Goal: Task Accomplishment & Management: Complete application form

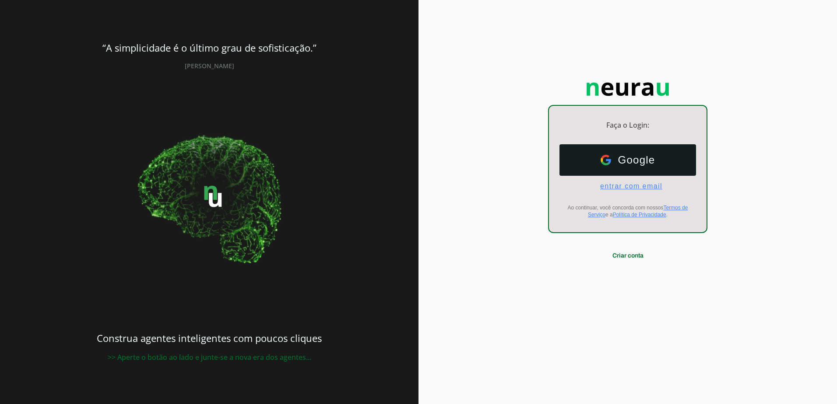
click at [640, 190] on span "entrar com email" at bounding box center [627, 187] width 69 height 8
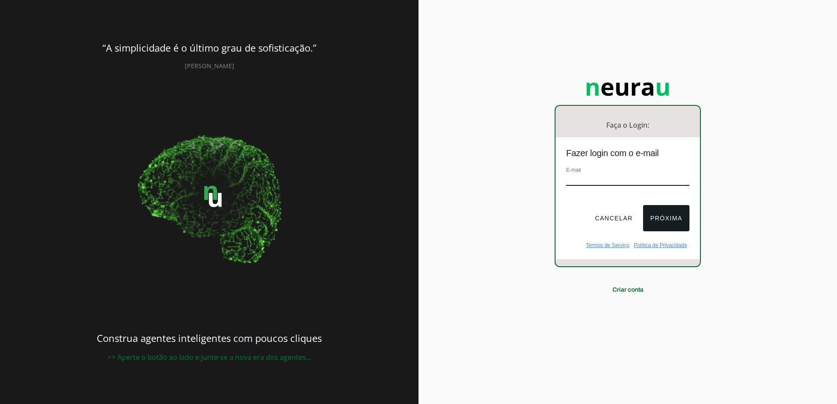
click at [615, 180] on input "email" at bounding box center [627, 180] width 123 height 12
type input "[EMAIL_ADDRESS][DOMAIN_NAME]"
click at [673, 220] on button "Próxima" at bounding box center [666, 218] width 46 height 26
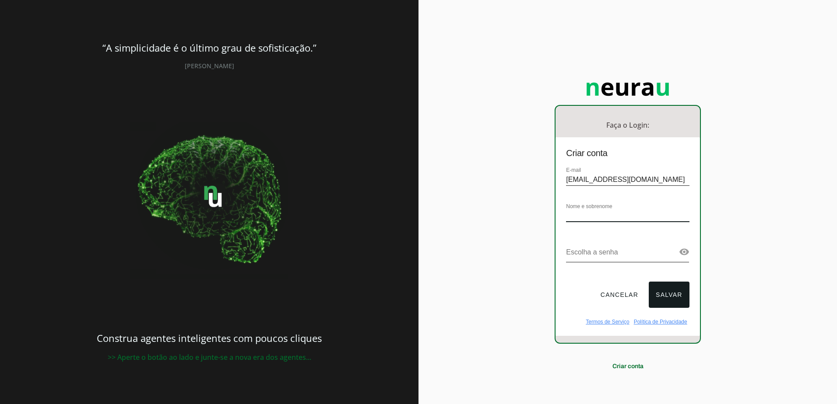
click at [665, 217] on input "text" at bounding box center [627, 217] width 123 height 12
type input "[PERSON_NAME]"
click at [628, 233] on div at bounding box center [627, 234] width 123 height 7
click at [767, 312] on div "Faça o Login: dashboard Ir para o dashboard Criar conta E-mail [EMAIL_ADDRESS][…" at bounding box center [627, 202] width 418 height 404
click at [682, 253] on link at bounding box center [684, 252] width 11 height 11
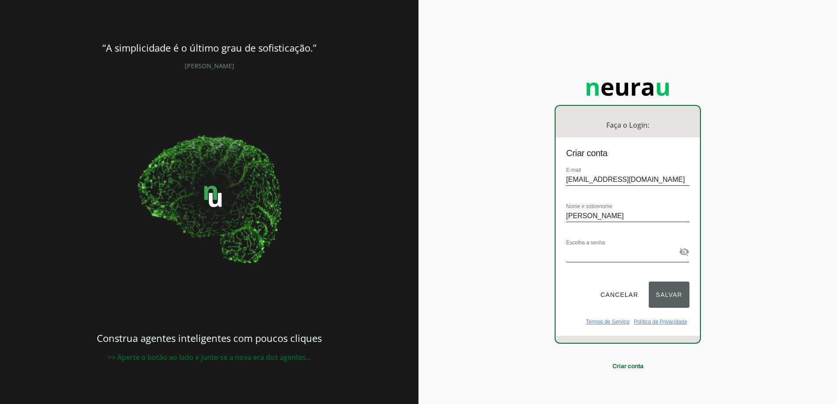
click at [671, 294] on button "Salvar" at bounding box center [669, 295] width 41 height 26
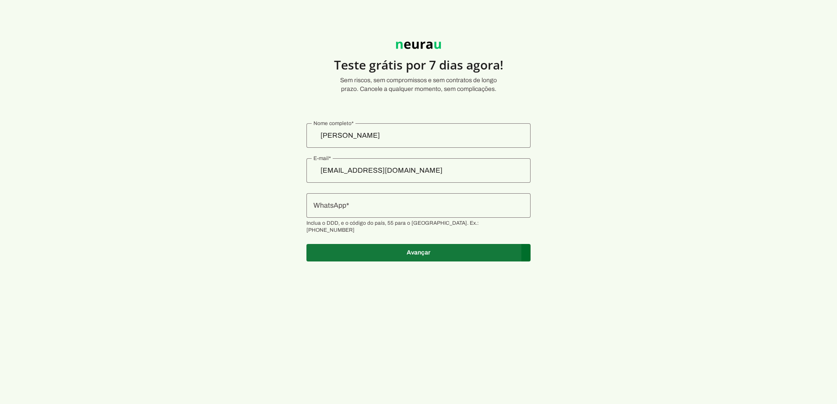
click at [429, 245] on span at bounding box center [418, 253] width 224 height 21
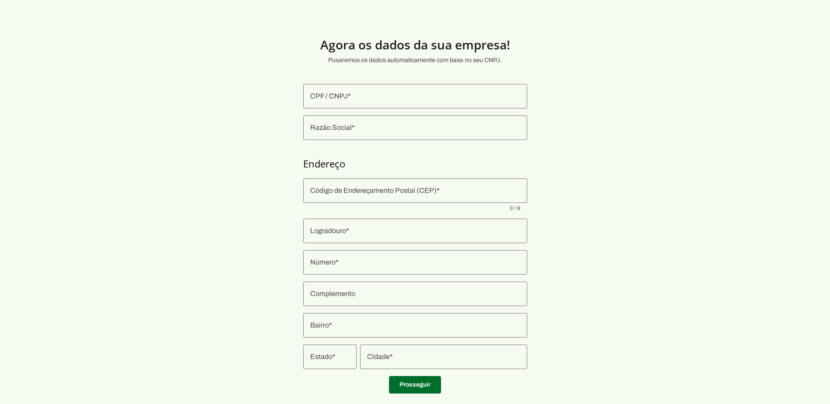
scroll to position [18, 0]
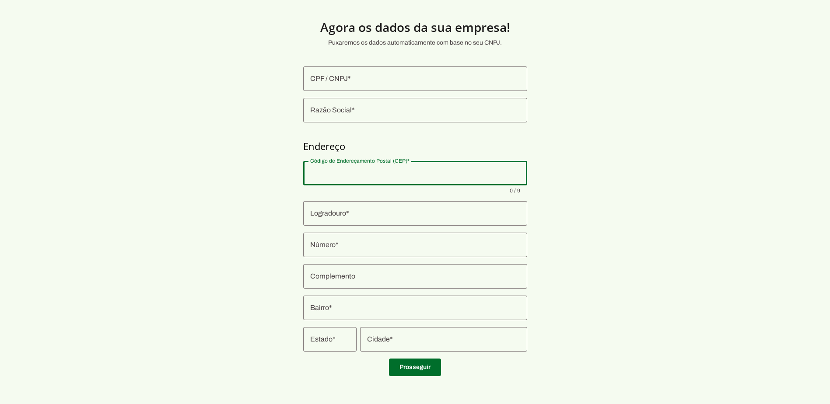
click at [376, 171] on input "Código de Endereçamento Postal (CEP)" at bounding box center [415, 173] width 210 height 11
click at [316, 175] on input "Código de Endereçamento Postal (CEP)" at bounding box center [415, 173] width 210 height 11
type input "11622-633"
type input "Alameda [GEOGRAPHIC_DATA]"
type input "Sertão do Juquehy"
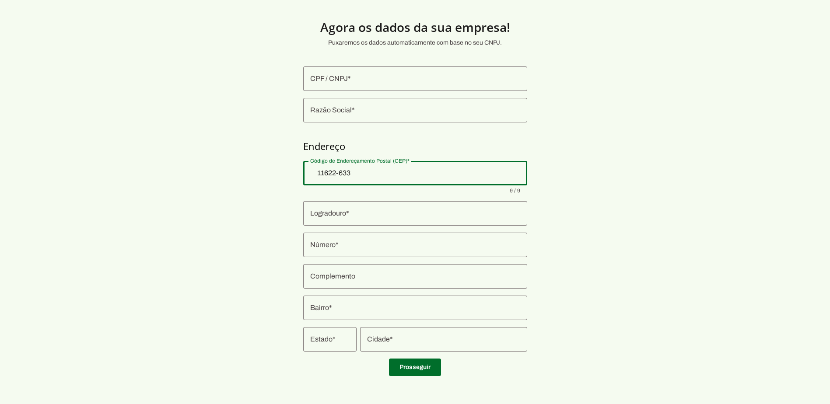
type input "São Sebastião"
type input "SP"
click at [627, 242] on section "Agora os dados da sua empresa! Puxaremos os dados automaticamente com base no s…" at bounding box center [415, 194] width 830 height 380
click at [625, 242] on section "Agora os dados da sua empresa! Puxaremos os dados automaticamente com base no s…" at bounding box center [415, 194] width 830 height 380
type md-outlined-text-field "11622-633"
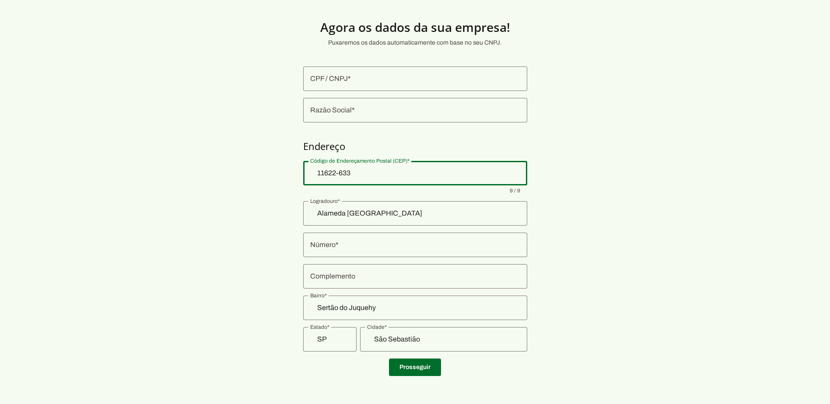
click at [371, 253] on div at bounding box center [415, 245] width 224 height 25
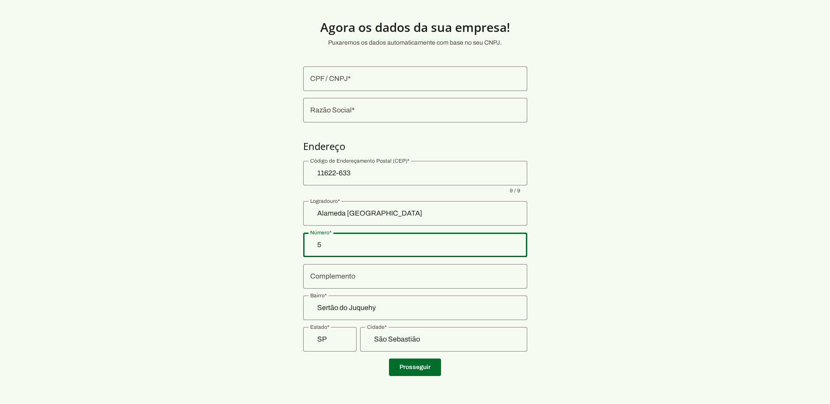
click at [634, 254] on section "Agora os dados da sua empresa! Puxaremos os dados automaticamente com base no s…" at bounding box center [415, 194] width 830 height 380
type input "5"
type md-outlined-text-field "5"
click at [353, 81] on input "CPF / CNPJ" at bounding box center [415, 79] width 210 height 11
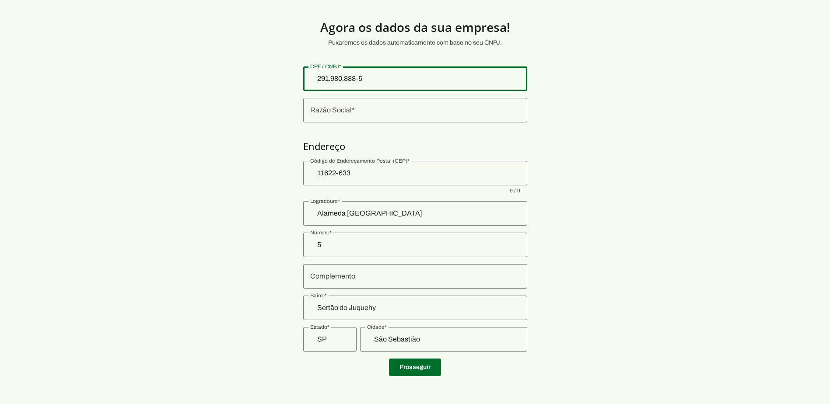
type input "291.980.888-58"
type md-outlined-text-field "291.980.888-58"
click at [374, 114] on input "Razão Social" at bounding box center [415, 110] width 210 height 11
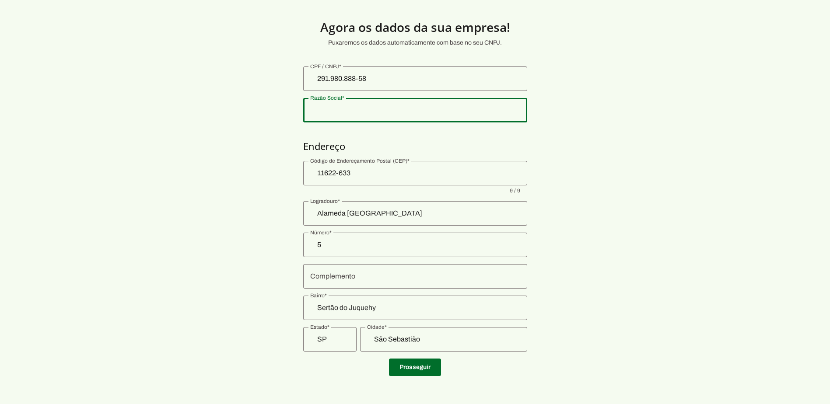
click at [379, 70] on div "291.980.888-58" at bounding box center [415, 79] width 224 height 25
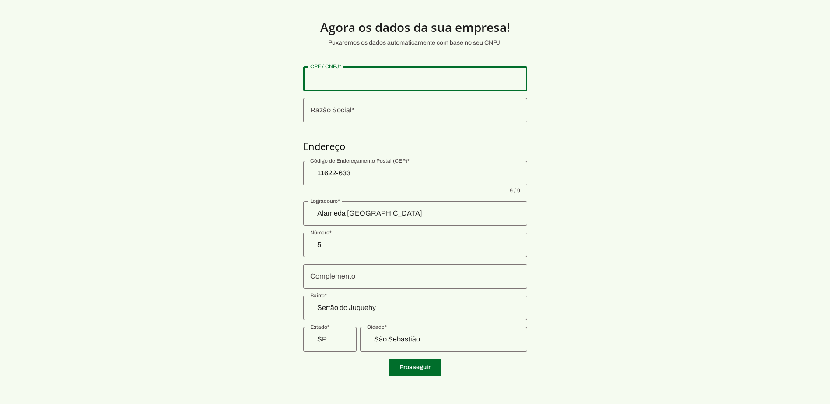
drag, startPoint x: 373, startPoint y: 81, endPoint x: 354, endPoint y: 81, distance: 18.8
click at [354, 81] on input "CPF / CNPJ" at bounding box center [415, 79] width 210 height 11
click at [336, 81] on input "CPF / CNPJ" at bounding box center [415, 79] width 210 height 11
click at [386, 123] on section "Agora os dados da sua empresa! Puxaremos os dados automaticamente com base no s…" at bounding box center [415, 194] width 830 height 380
click at [384, 105] on div at bounding box center [415, 110] width 224 height 25
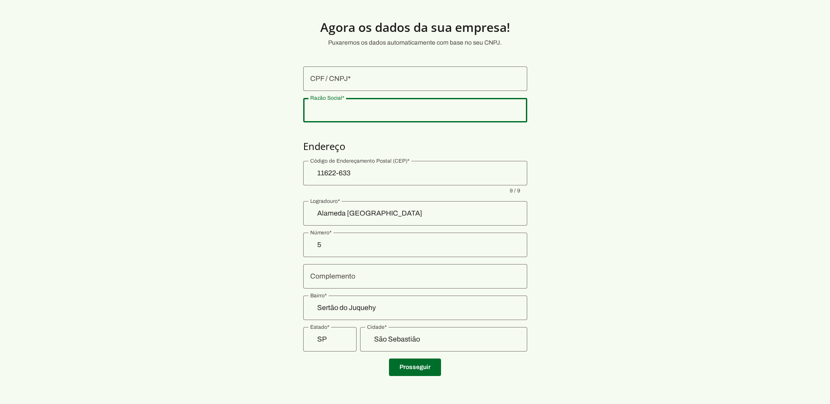
click at [365, 110] on input "Razão Social" at bounding box center [415, 110] width 210 height 11
type input "12.426.844/0001-88"
type md-outlined-text-field "12.426.844/0001-88"
drag, startPoint x: 380, startPoint y: 112, endPoint x: 310, endPoint y: 110, distance: 69.6
click at [310, 110] on input "12.426.844/0001-88" at bounding box center [415, 110] width 210 height 11
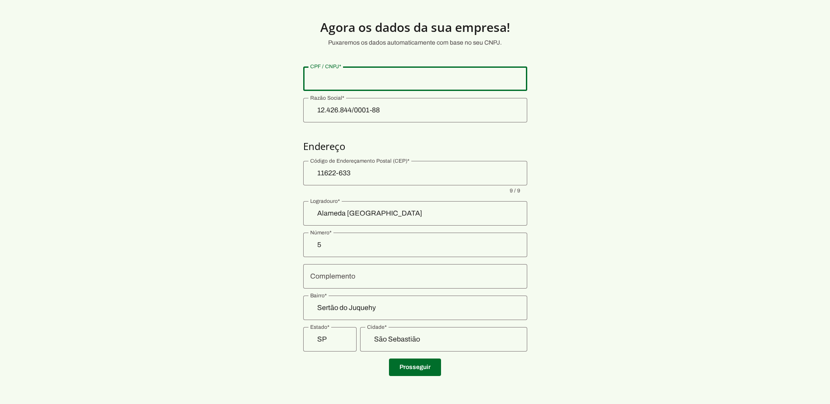
click at [389, 81] on input "CPF / CNPJ" at bounding box center [415, 79] width 210 height 11
type input "12.426.844/0001-88"
type md-outlined-text-field "12.426.844/0001-88"
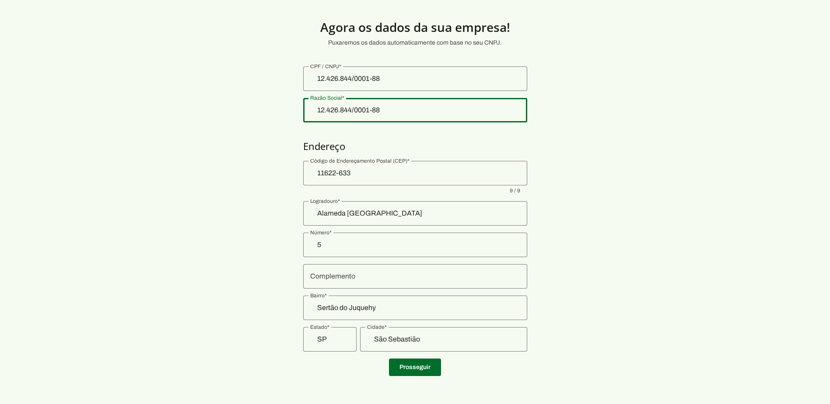
click at [393, 107] on input "12.426.844/0001-88" at bounding box center [415, 110] width 210 height 11
click at [384, 111] on input "12.426.844/0001-88" at bounding box center [415, 110] width 210 height 11
drag, startPoint x: 368, startPoint y: 110, endPoint x: 294, endPoint y: 114, distance: 73.6
click at [294, 114] on section "Agora os dados da sua empresa! Puxaremos os dados automaticamente com base no s…" at bounding box center [415, 194] width 830 height 380
type input "[PERSON_NAME]"
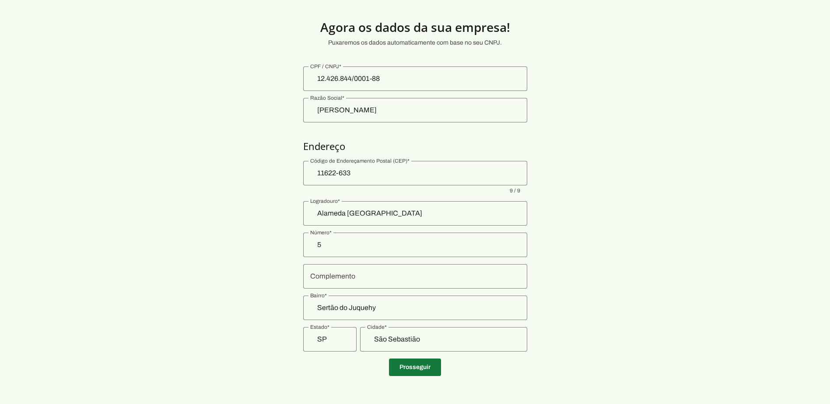
click at [418, 372] on span at bounding box center [415, 367] width 52 height 21
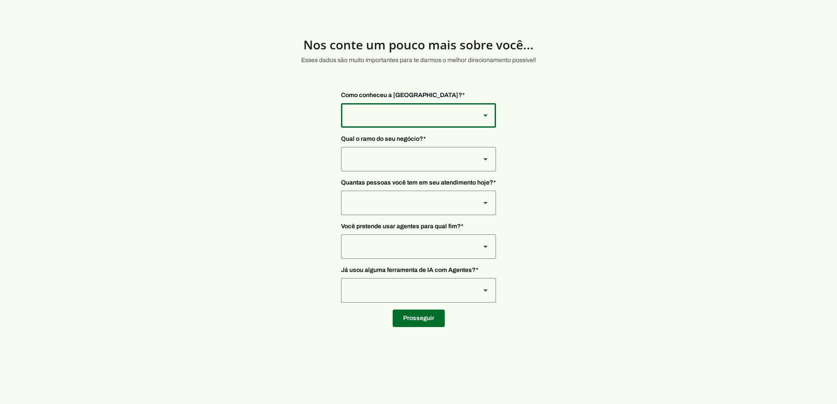
click at [415, 114] on div at bounding box center [407, 115] width 132 height 25
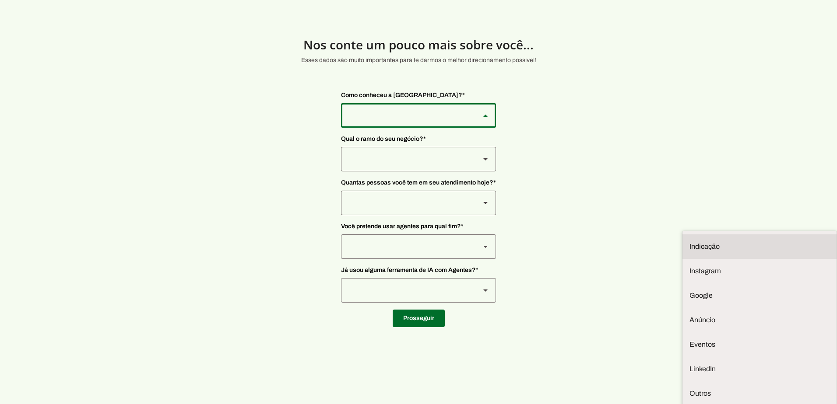
click at [689, 242] on slot at bounding box center [759, 247] width 140 height 11
type md-outlined-select "NW0Npec8Jvm64GSjAjvQ"
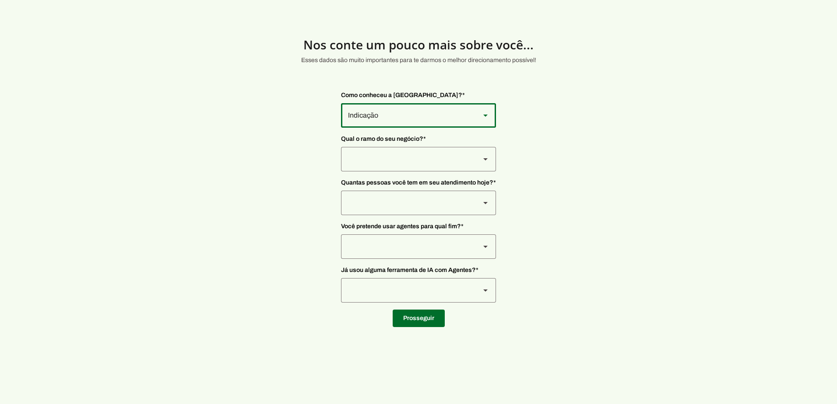
click at [451, 161] on div at bounding box center [407, 159] width 132 height 25
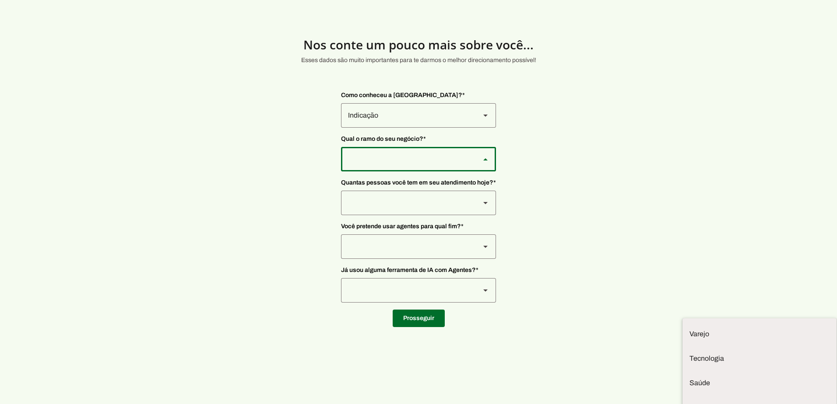
type md-outlined-select "L7c3Qm59DPDoD5qFBh3Y"
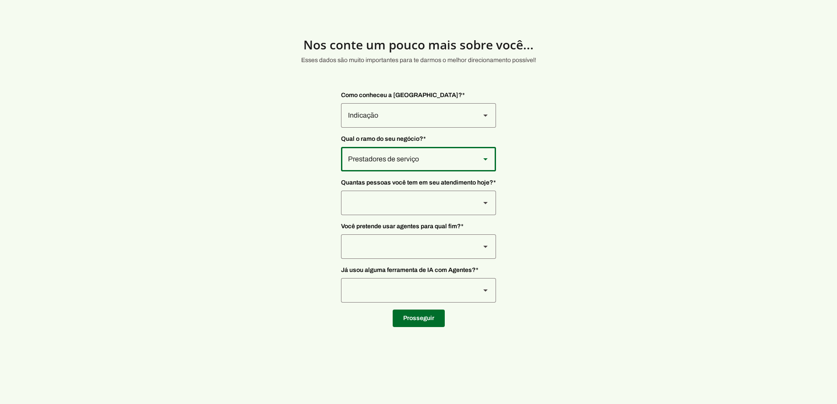
click at [430, 202] on div at bounding box center [407, 203] width 132 height 25
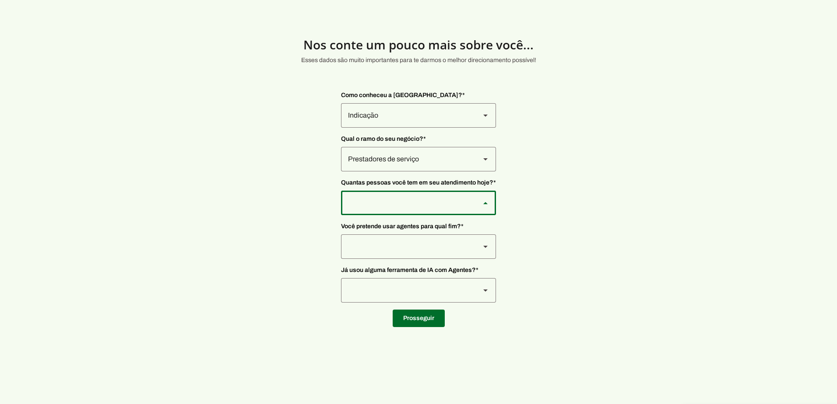
click at [449, 199] on div "De 0 a 3" at bounding box center [407, 203] width 132 height 25
type md-outlined-select "FOzKi9x0vVjVX6xa4f60"
click at [452, 248] on div at bounding box center [407, 247] width 132 height 25
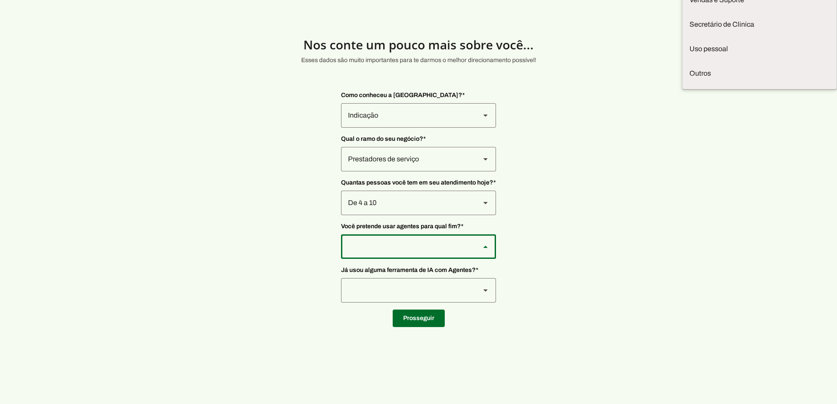
type md-outlined-select "F7ie3OCOKWbmhu0VXrjC"
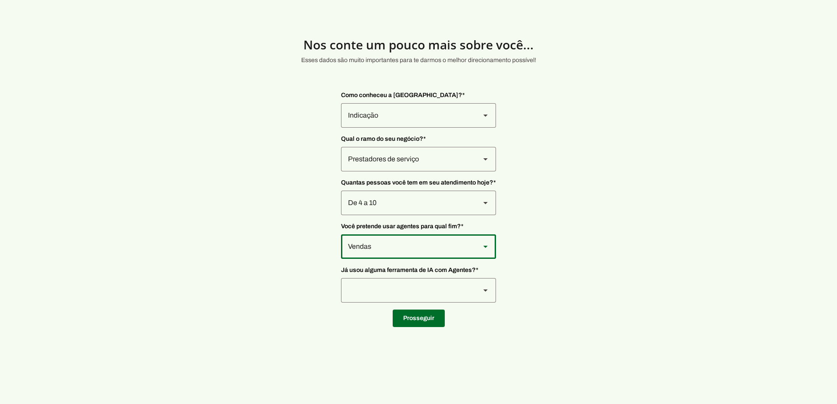
click at [447, 287] on div at bounding box center [407, 290] width 132 height 25
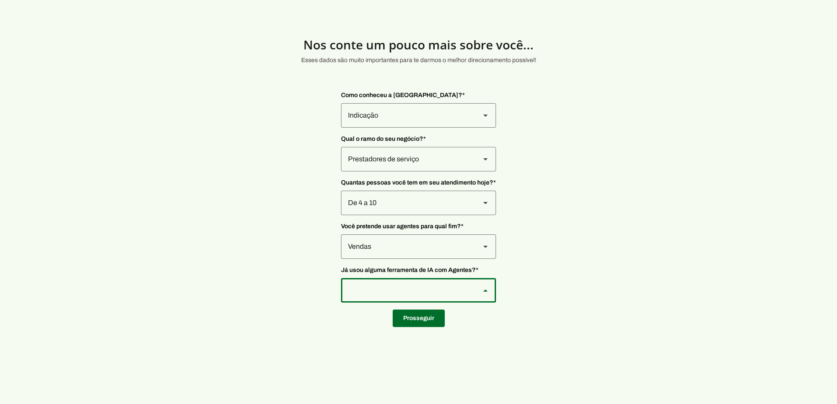
type md-outlined-select "YJTivUP5LYteilvK0BaA"
drag, startPoint x: 432, startPoint y: 319, endPoint x: 438, endPoint y: 319, distance: 6.6
click at [433, 319] on span at bounding box center [419, 318] width 52 height 21
